Goal: Task Accomplishment & Management: Use online tool/utility

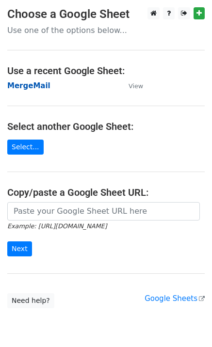
click at [36, 86] on strong "MergeMail" at bounding box center [28, 85] width 43 height 9
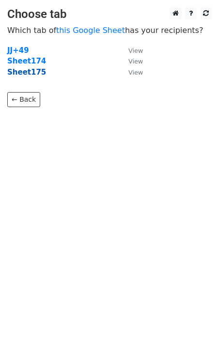
click at [32, 73] on strong "Sheet175" at bounding box center [26, 72] width 39 height 9
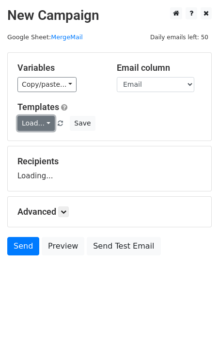
click at [36, 126] on link "Load..." at bounding box center [35, 123] width 37 height 15
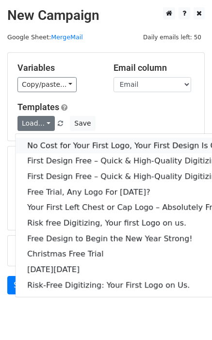
click at [49, 139] on link "No Cost for Your First Logo, Your First Design Is On Us!" at bounding box center [132, 146] width 233 height 16
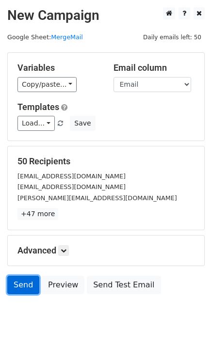
click at [24, 289] on link "Send" at bounding box center [23, 285] width 32 height 18
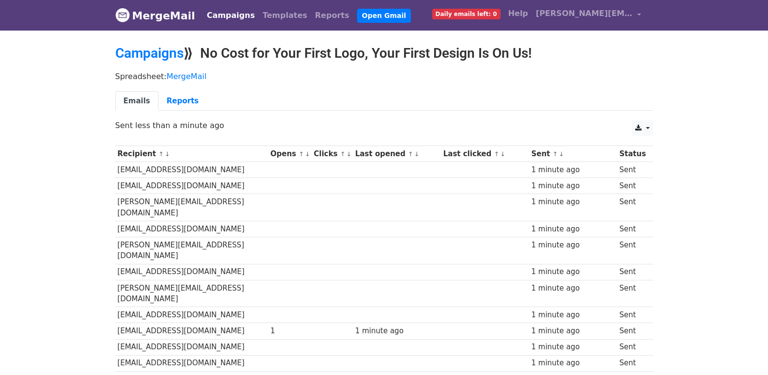
scroll to position [675, 0]
